Goal: Task Accomplishment & Management: Use online tool/utility

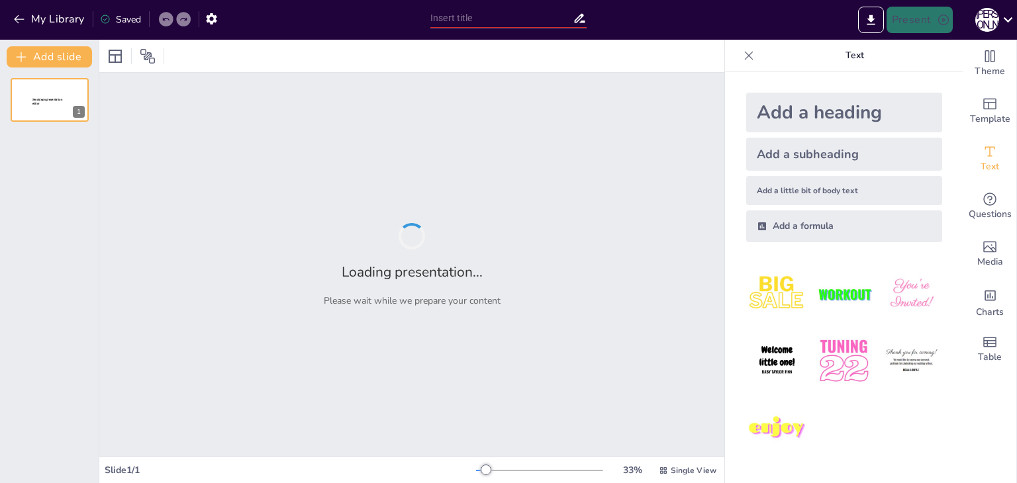
type input "Міжнародний звичай: Основи та Роль у Формуванні Міжнародного Публічного Права"
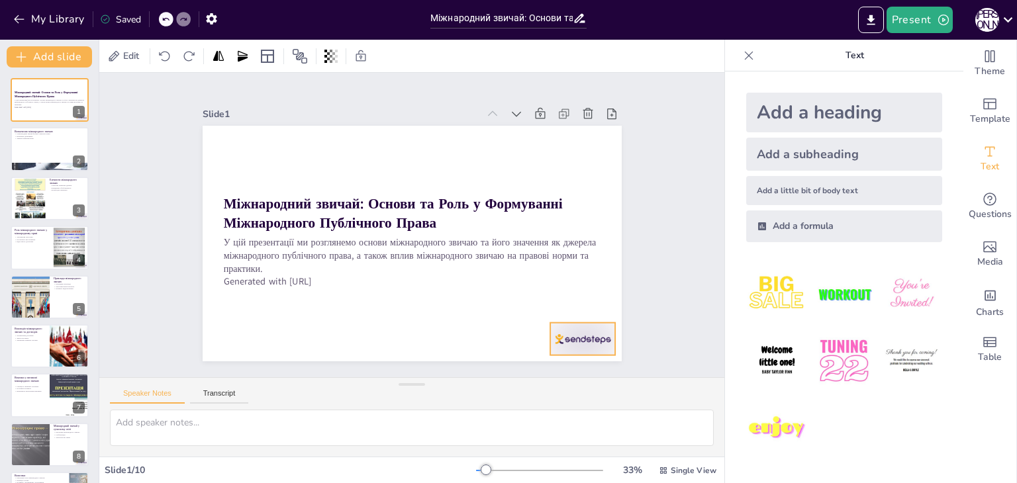
click at [405, 391] on div at bounding box center [377, 427] width 56 height 73
click at [477, 385] on div "Speaker Notes Transcript" at bounding box center [411, 394] width 625 height 32
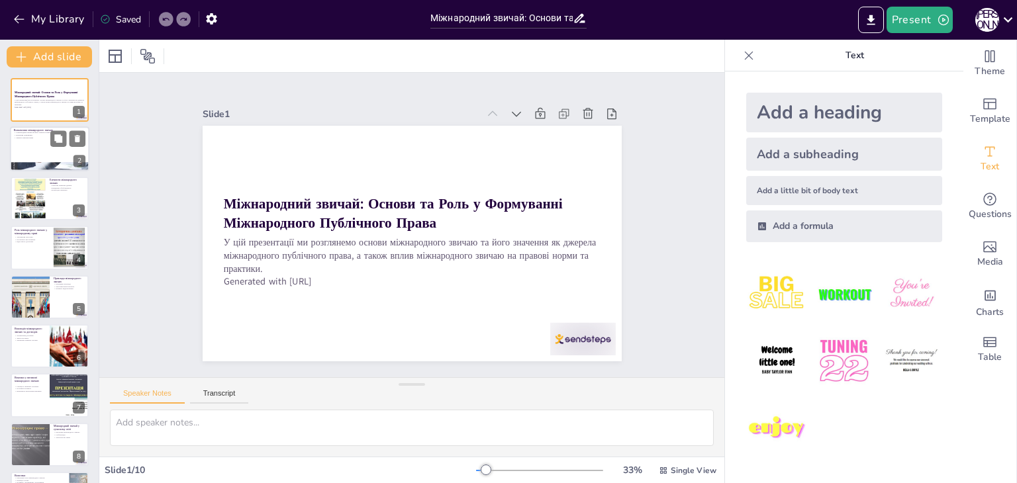
click at [32, 156] on div at bounding box center [49, 149] width 79 height 45
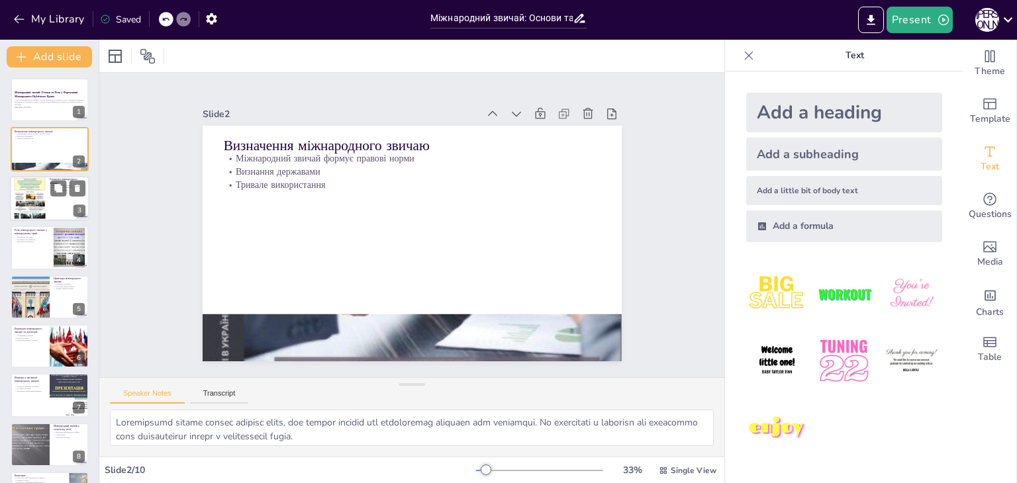
click at [37, 218] on div at bounding box center [30, 198] width 32 height 45
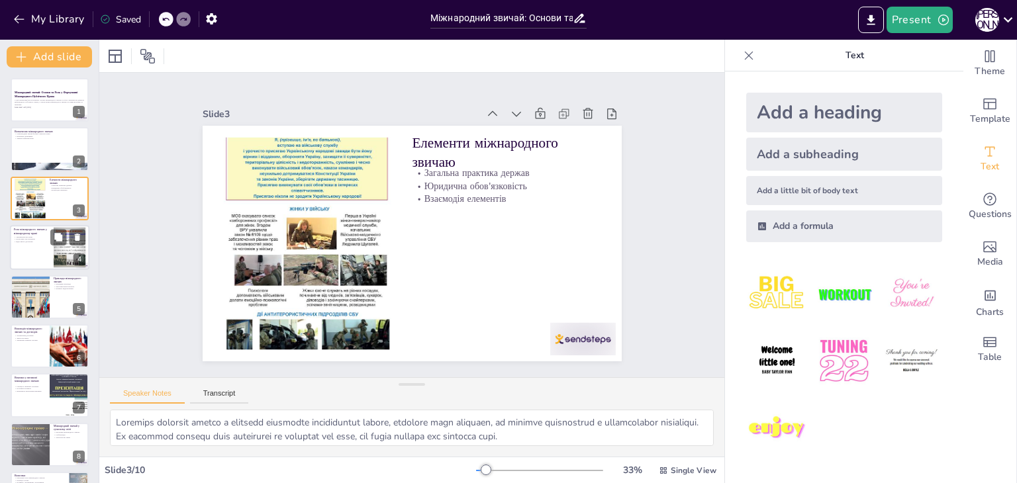
click at [34, 241] on p "Відсутність договорів" at bounding box center [32, 242] width 36 height 3
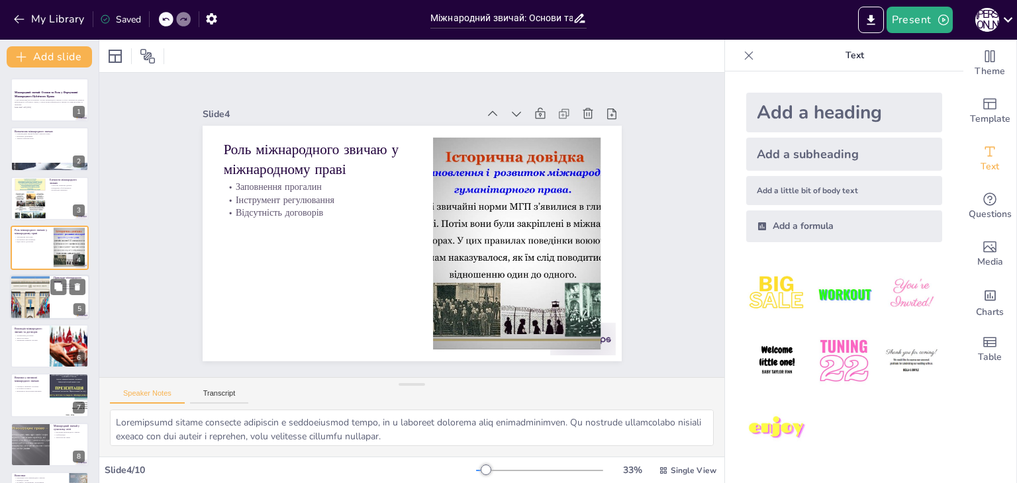
click at [29, 292] on div at bounding box center [29, 297] width 85 height 45
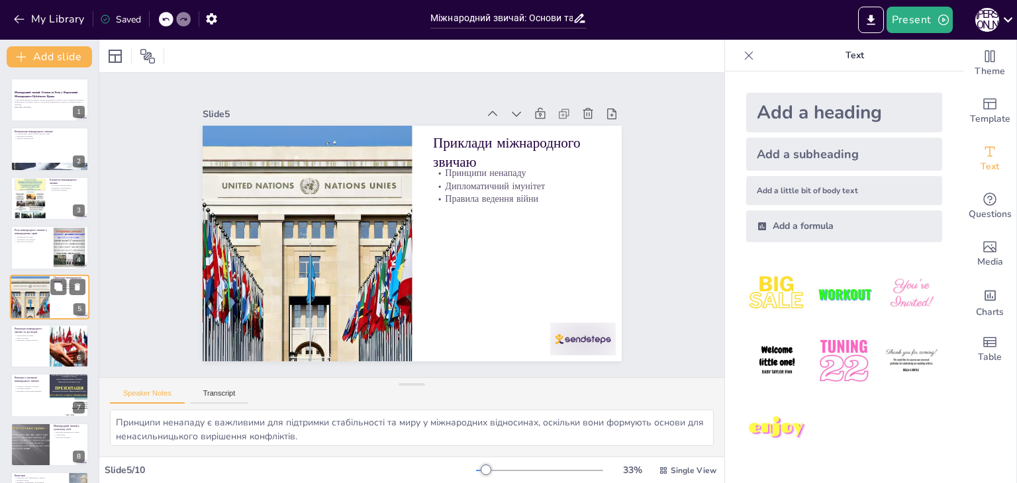
scroll to position [21, 0]
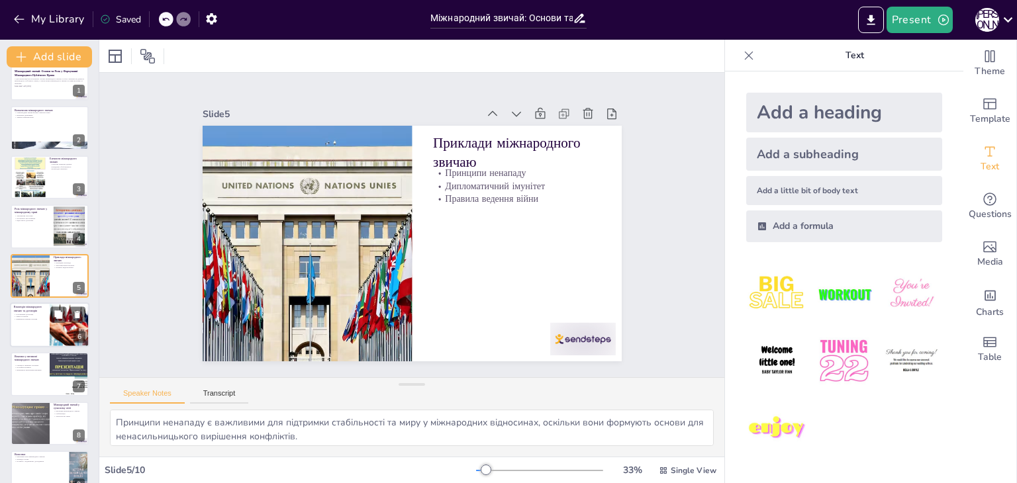
click at [51, 325] on div at bounding box center [69, 325] width 61 height 45
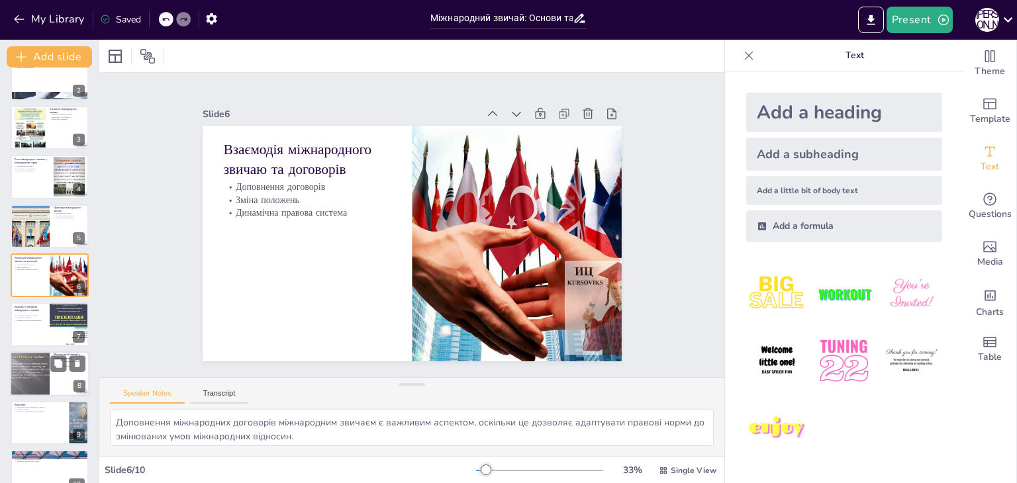
click at [48, 377] on div at bounding box center [30, 373] width 60 height 45
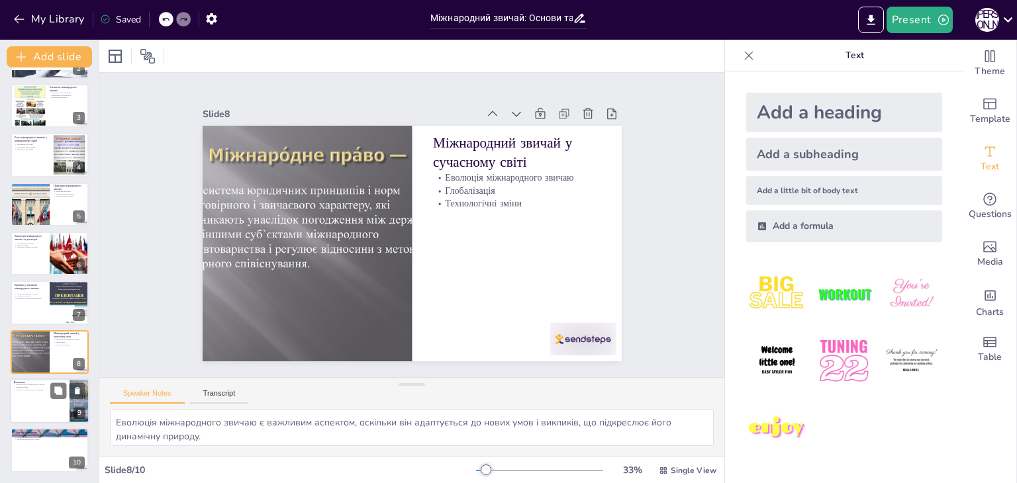
click at [19, 408] on div at bounding box center [49, 401] width 79 height 45
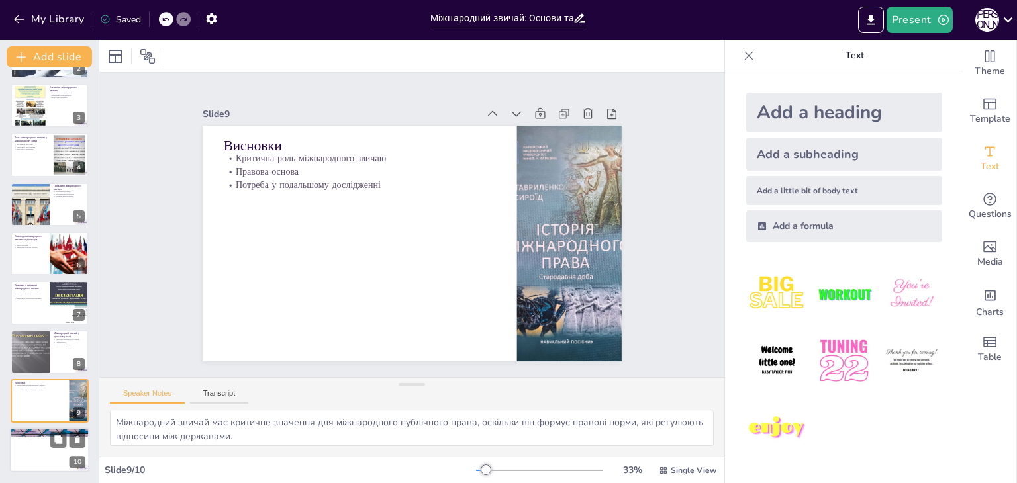
click at [26, 444] on div at bounding box center [49, 450] width 79 height 45
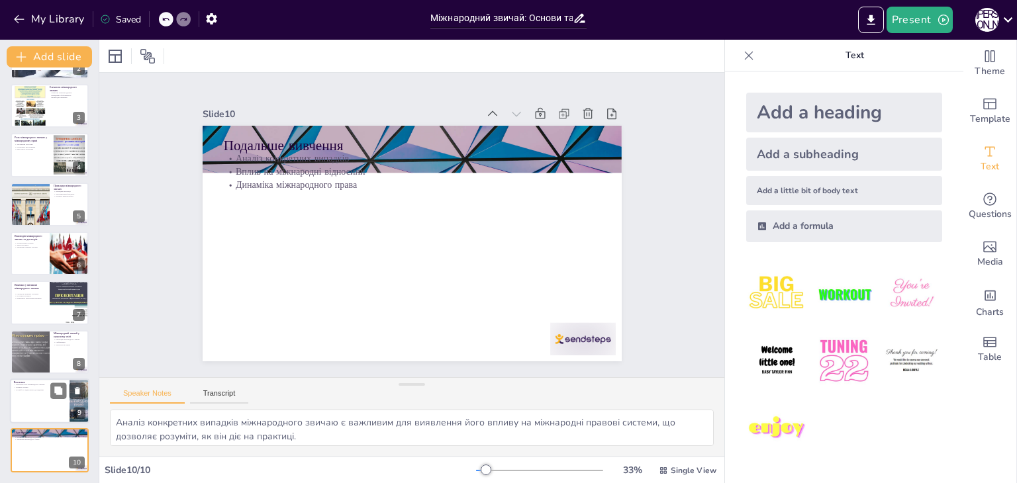
click at [24, 392] on div at bounding box center [49, 401] width 79 height 45
type textarea "Міжнародний звичай має критичне значення для міжнародного публічного права, оск…"
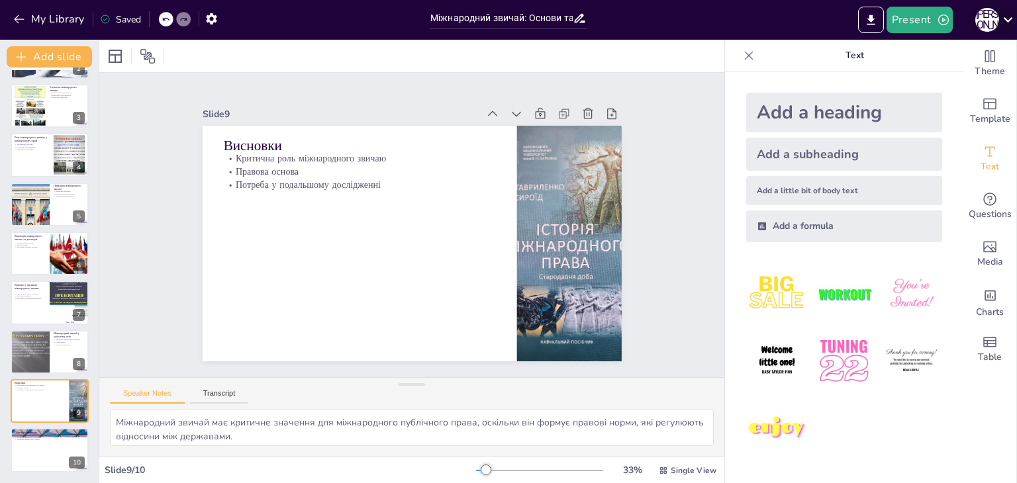
click at [1004, 22] on icon at bounding box center [1008, 20] width 18 height 18
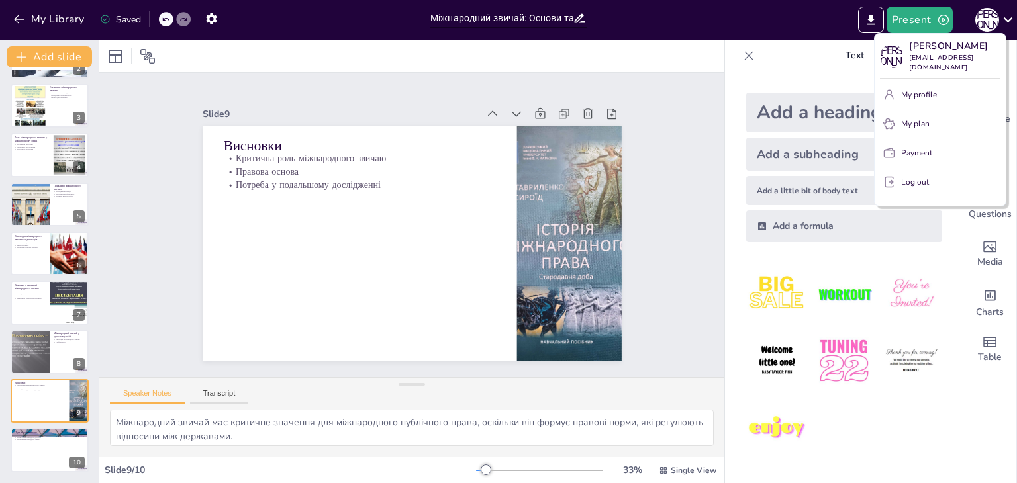
click at [914, 176] on p "Log out" at bounding box center [915, 182] width 28 height 12
